Goal: Task Accomplishment & Management: Manage account settings

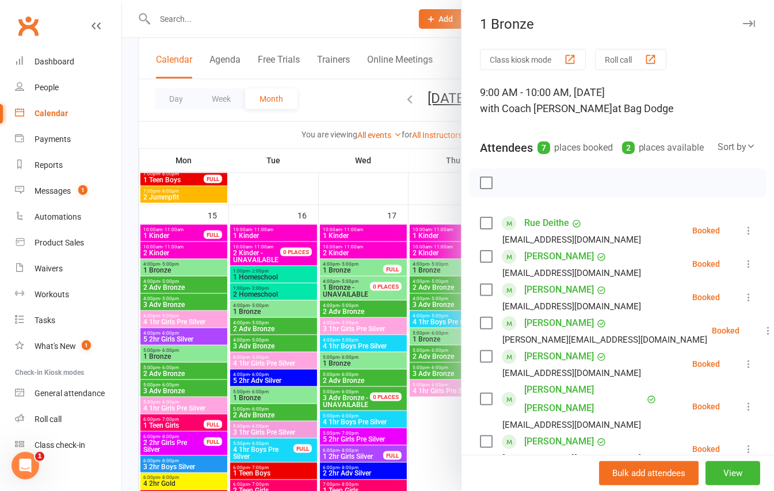
scroll to position [88, 0]
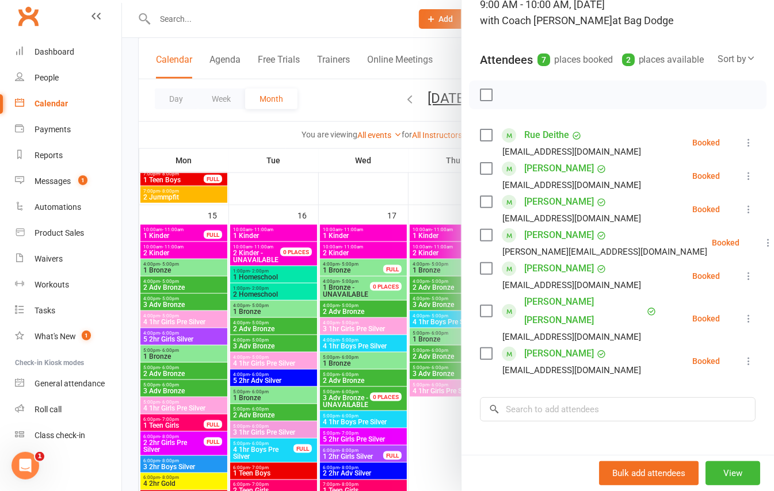
click at [743, 148] on icon at bounding box center [749, 143] width 12 height 12
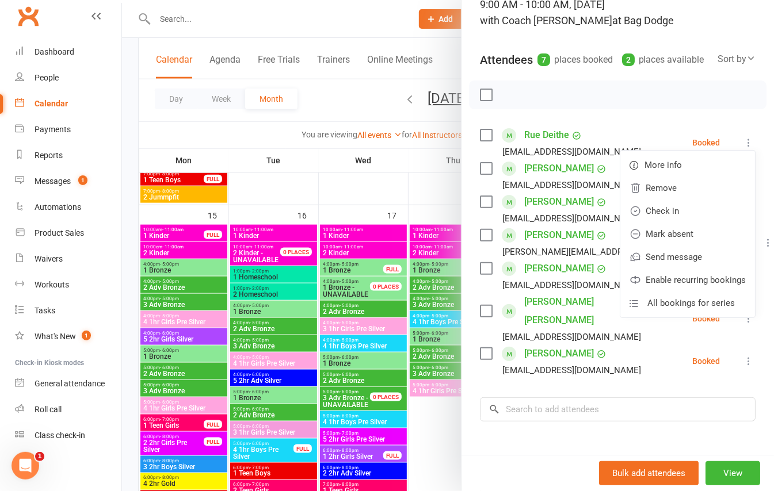
click at [135, 136] on div at bounding box center [448, 245] width 652 height 491
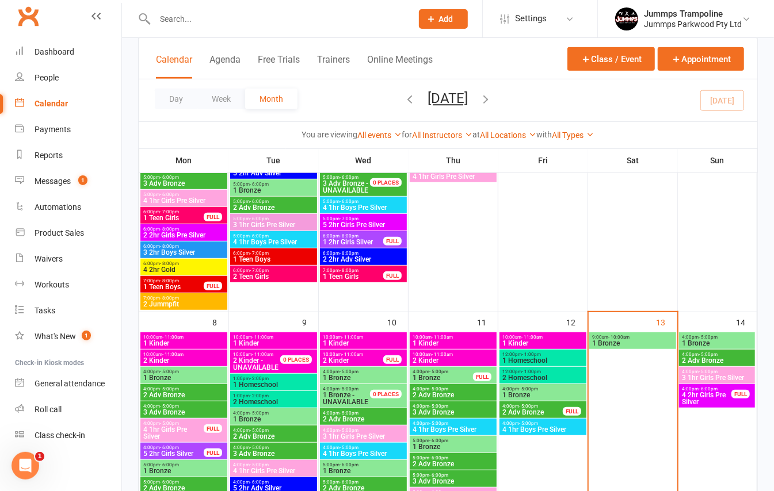
scroll to position [262, 0]
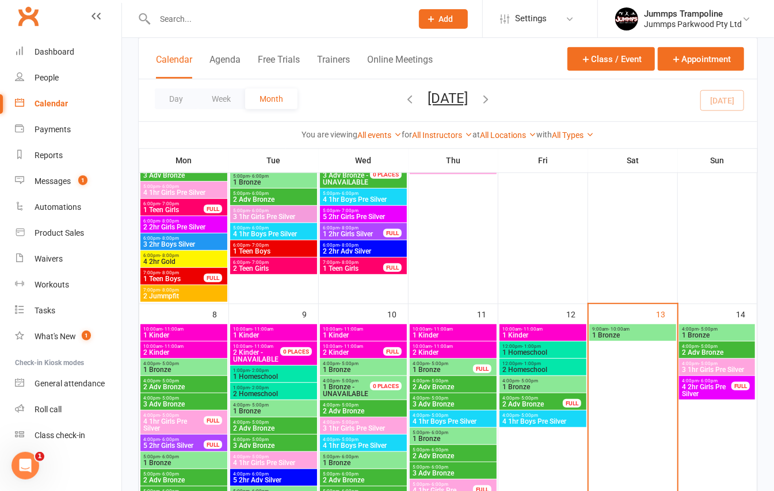
click at [643, 330] on span "9:00am - 10:00am" at bounding box center [632, 329] width 82 height 5
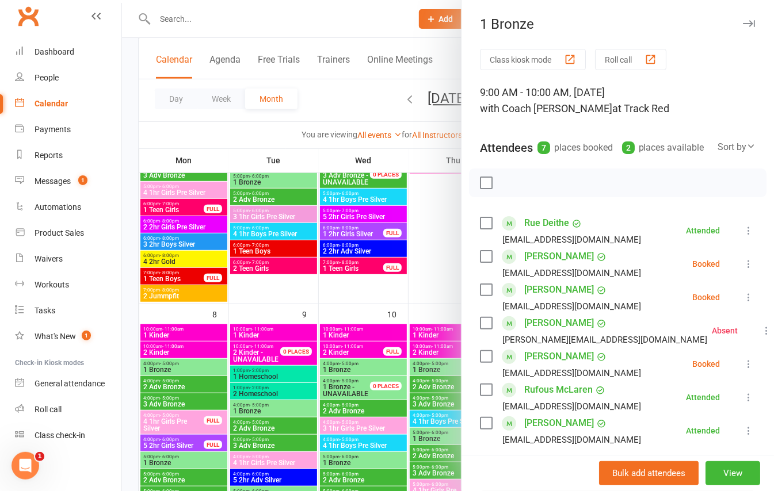
click at [742, 271] on button at bounding box center [749, 264] width 14 height 14
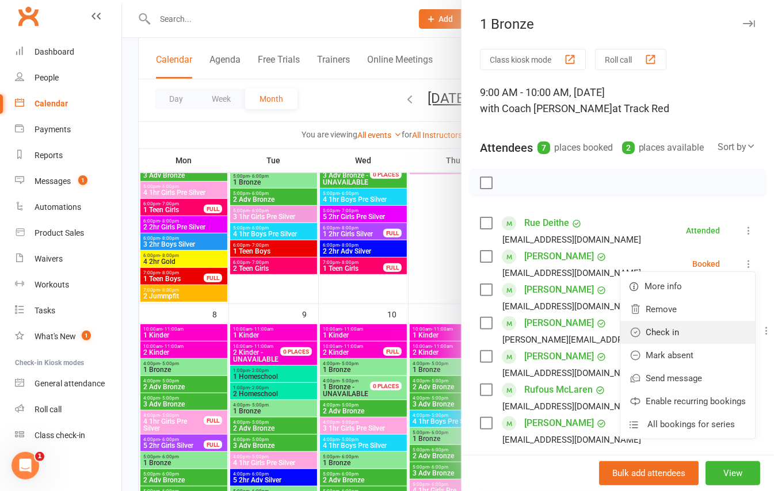
click at [642, 344] on link "Check in" at bounding box center [687, 332] width 135 height 23
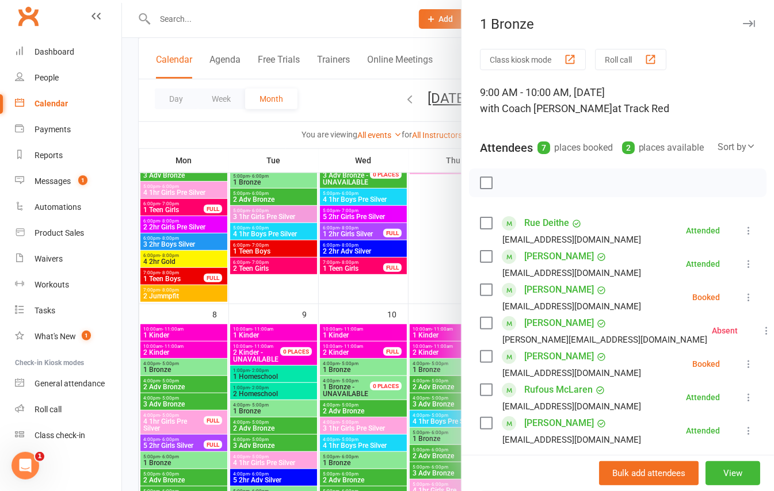
click at [743, 303] on icon at bounding box center [749, 298] width 12 height 12
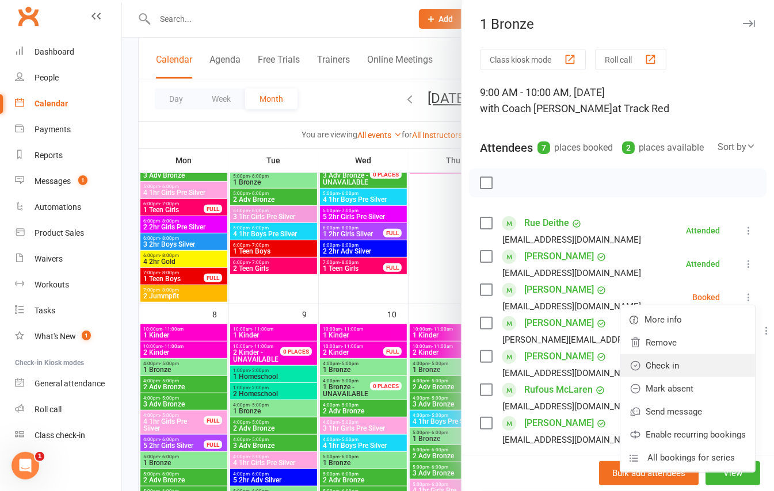
click at [647, 377] on link "Check in" at bounding box center [687, 365] width 135 height 23
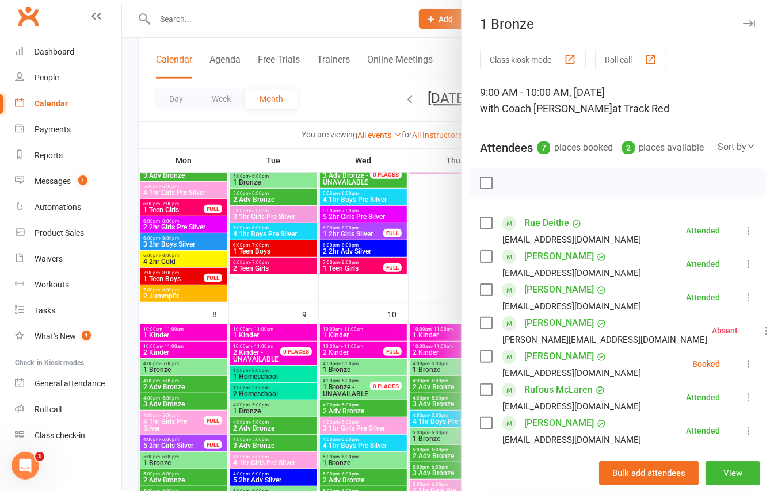
click at [761, 337] on icon at bounding box center [767, 331] width 12 height 12
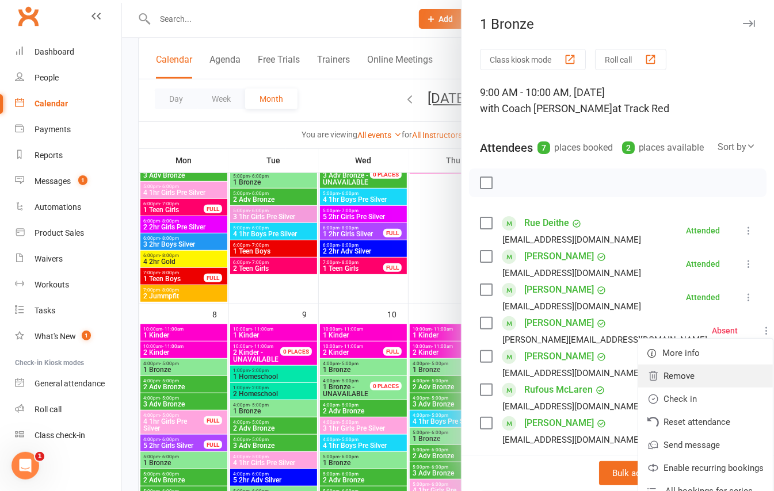
click at [638, 388] on link "Remove" at bounding box center [705, 376] width 135 height 23
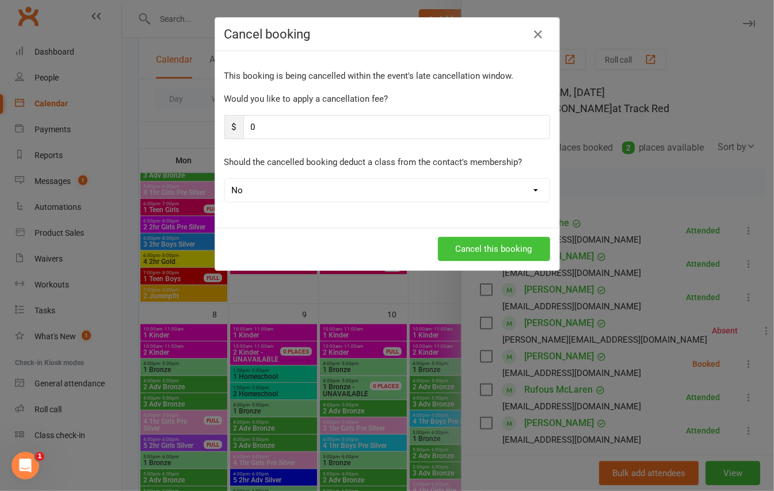
click at [468, 254] on button "Cancel this booking" at bounding box center [494, 249] width 112 height 24
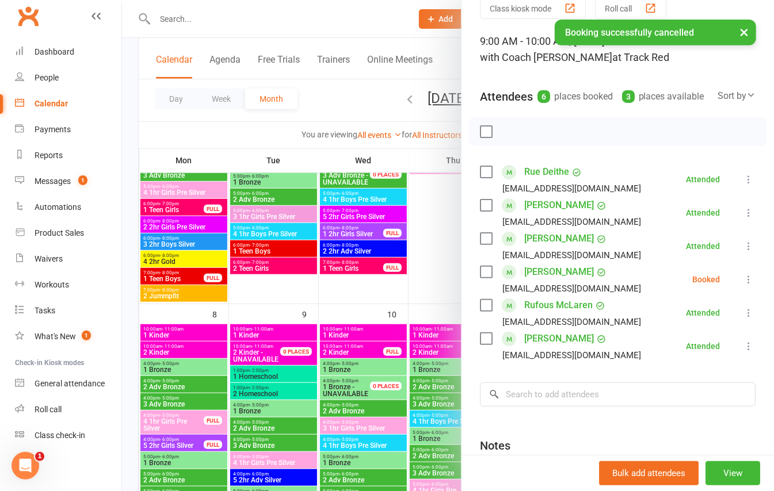
scroll to position [56, 0]
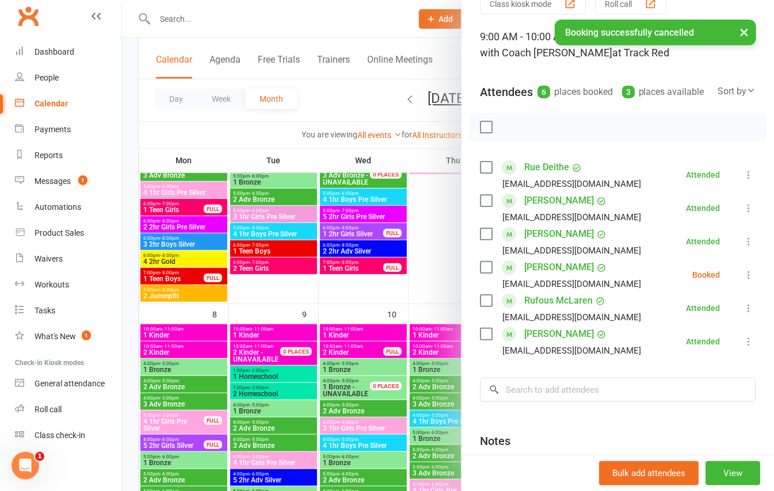
click at [743, 281] on icon at bounding box center [749, 275] width 12 height 12
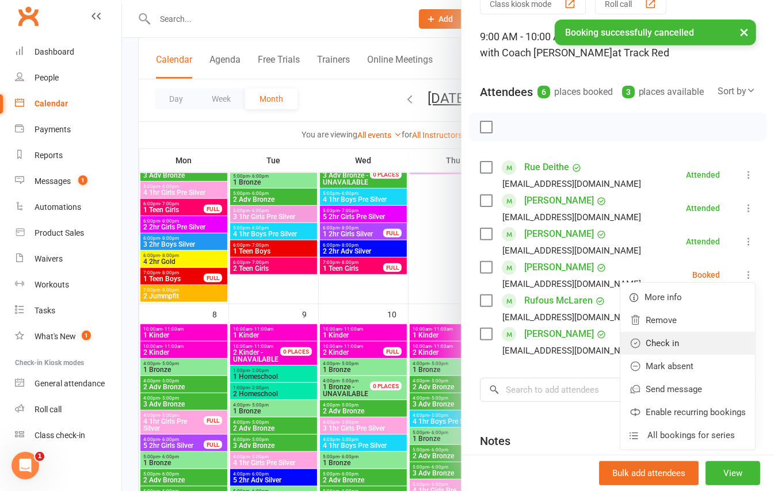
click at [641, 355] on link "Check in" at bounding box center [687, 343] width 135 height 23
